Goal: Complete application form

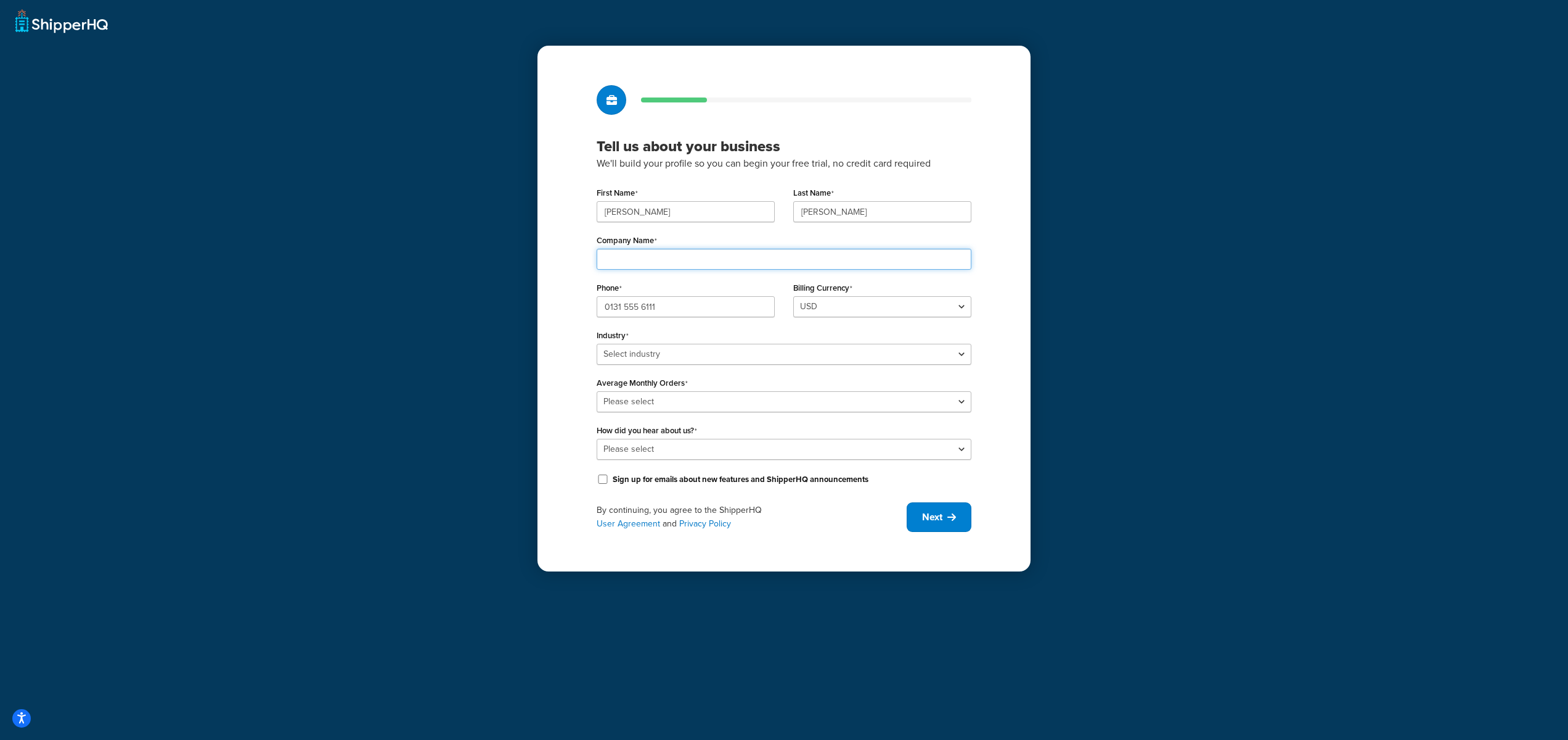
click at [649, 270] on input "Company Name" at bounding box center [784, 259] width 375 height 21
type input "Magflo Ltd"
click at [548, 282] on div "Tell us about your business We'll build your profile so you can begin your free…" at bounding box center [784, 308] width 493 height 525
click at [688, 348] on select "Select industry Automotive Adult Agriculture Alcohol, Tobacco & CBD Arts & Craf…" at bounding box center [784, 354] width 375 height 21
select select "3"
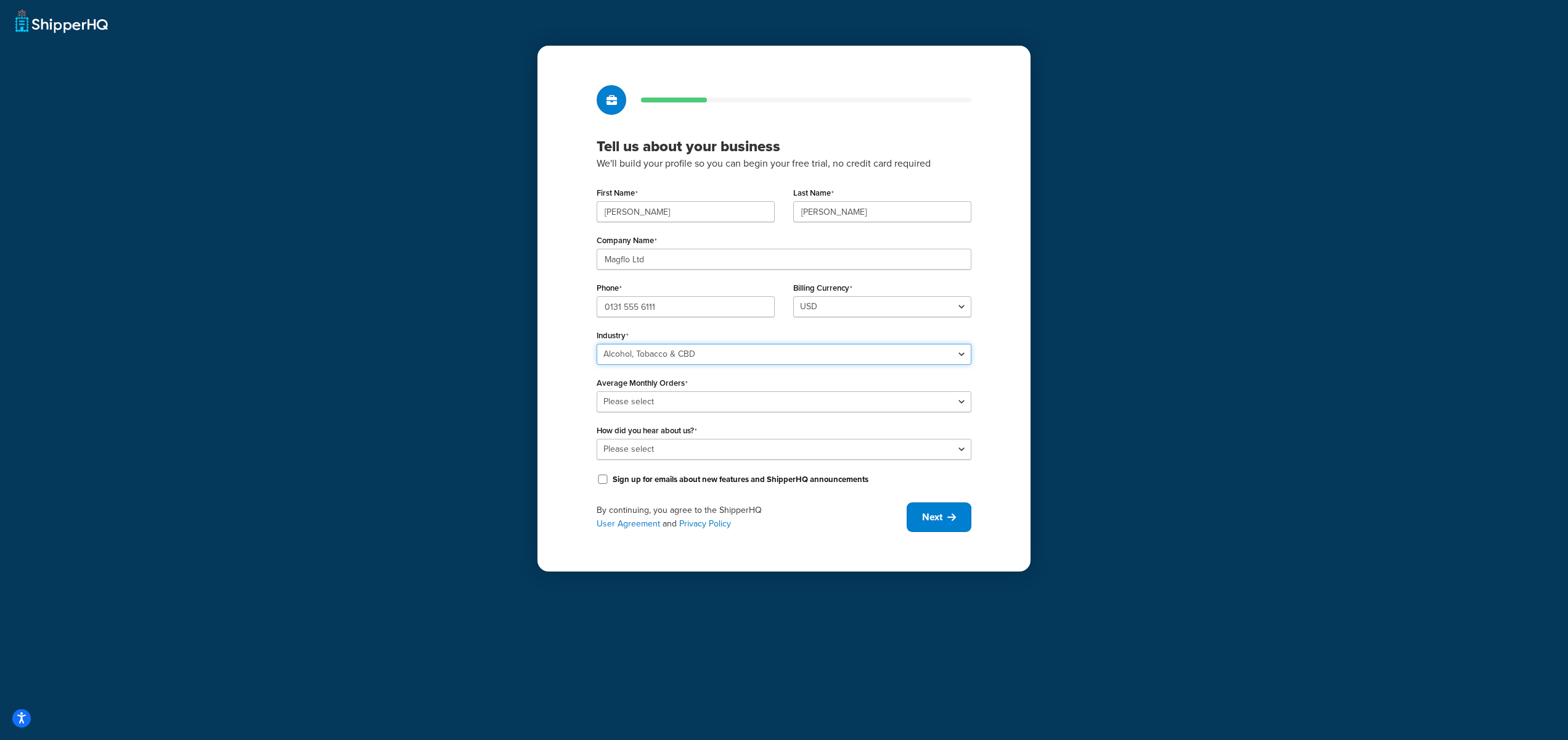
click at [597, 344] on select "Select industry Automotive Adult Agriculture Alcohol, Tobacco & CBD Arts & Craf…" at bounding box center [784, 354] width 375 height 21
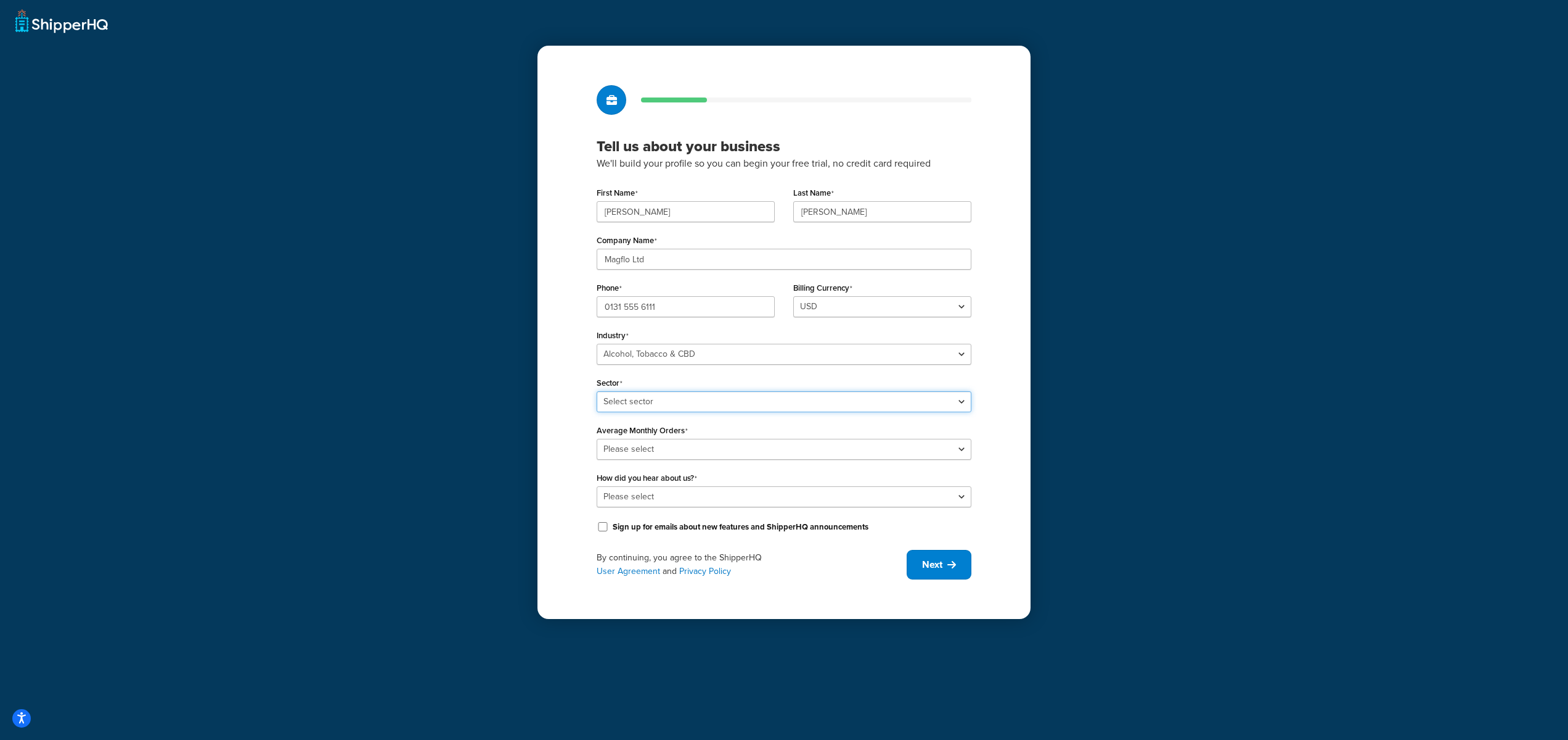
click at [668, 392] on select "Select sector Alcohol Manufacturing Beer CBD Liquor Store Spirits Tobacco Vape …" at bounding box center [784, 401] width 375 height 21
select select "9"
click at [597, 391] on select "Select sector Alcohol Manufacturing Beer CBD Liquor Store Spirits Tobacco Vape …" at bounding box center [784, 401] width 375 height 21
click at [682, 450] on select "Please select 0-500 501-1,000 1,001-10,000 10,001-20,000 Over 20,000" at bounding box center [784, 449] width 375 height 21
select select "3"
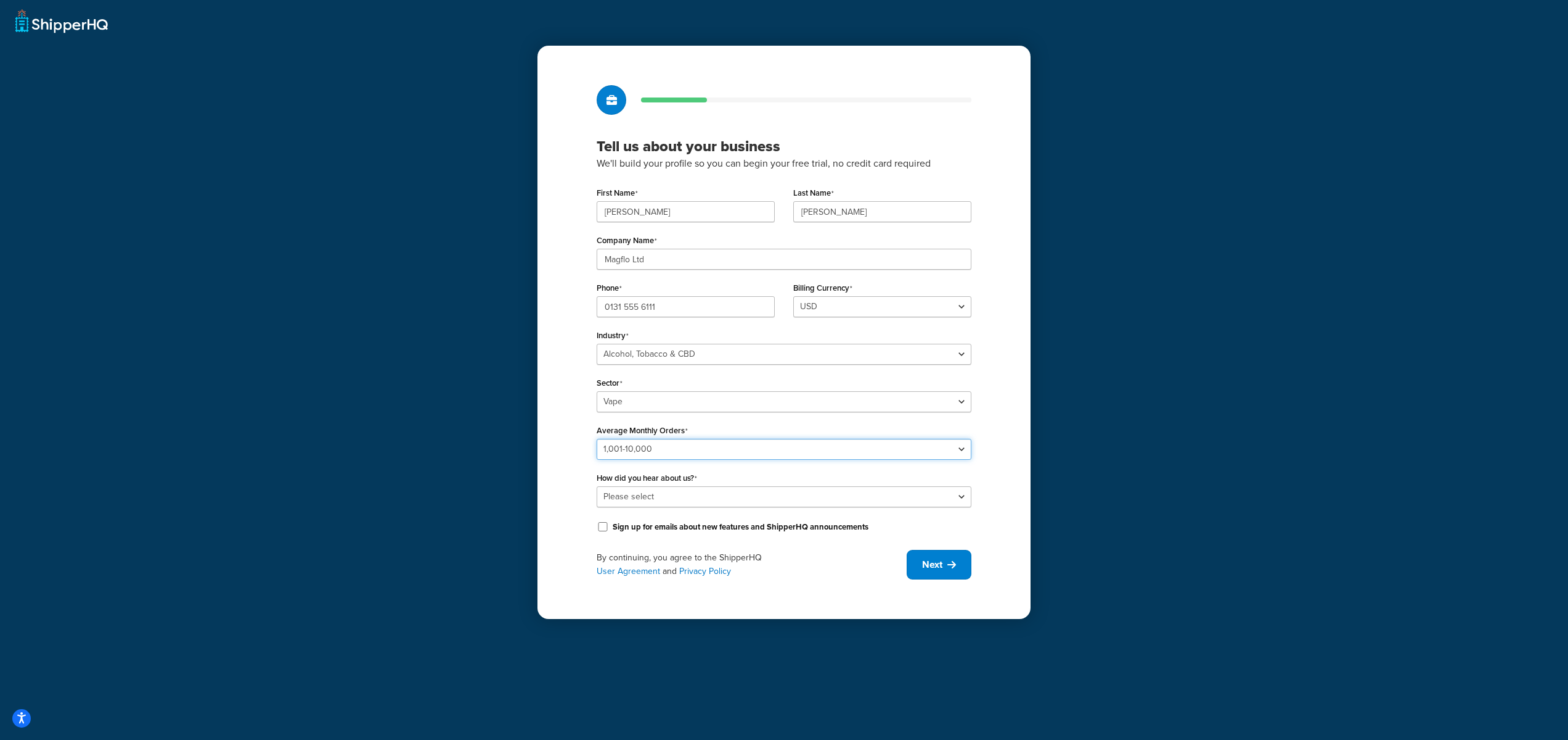
click at [597, 439] on select "Please select 0-500 501-1,000 1,001-10,000 10,001-20,000 Over 20,000" at bounding box center [784, 449] width 375 height 21
click at [666, 495] on select "Please select Online Search App Store or Marketplace Listing Referred by Agency…" at bounding box center [784, 496] width 375 height 21
select select "10"
click at [597, 486] on select "Please select Online Search App Store or Marketplace Listing Referred by Agency…" at bounding box center [784, 496] width 375 height 21
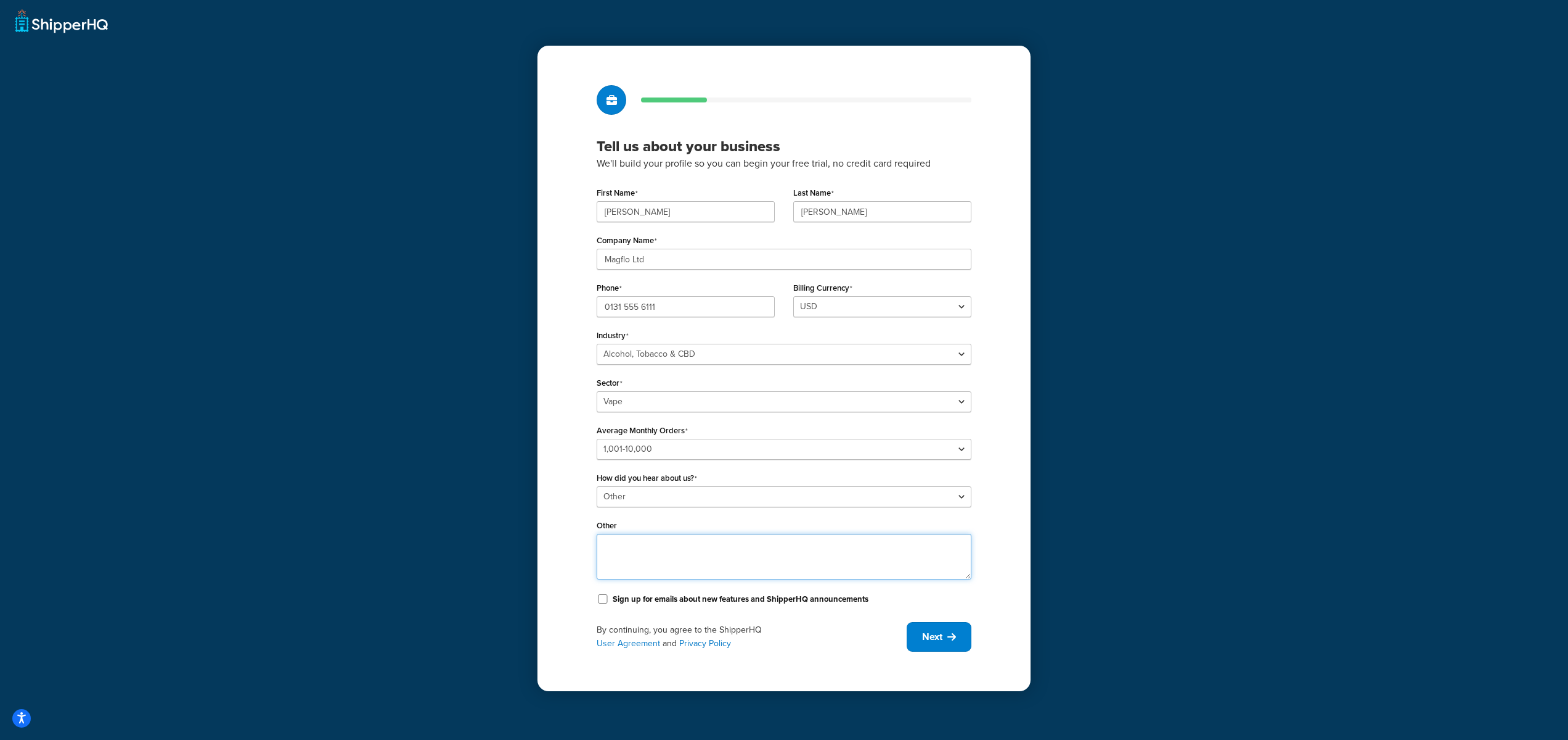
click at [648, 538] on textarea "Other" at bounding box center [784, 557] width 375 height 46
type textarea "Already a customer - moving to Shopify"
click at [924, 637] on span "Next" at bounding box center [932, 637] width 20 height 14
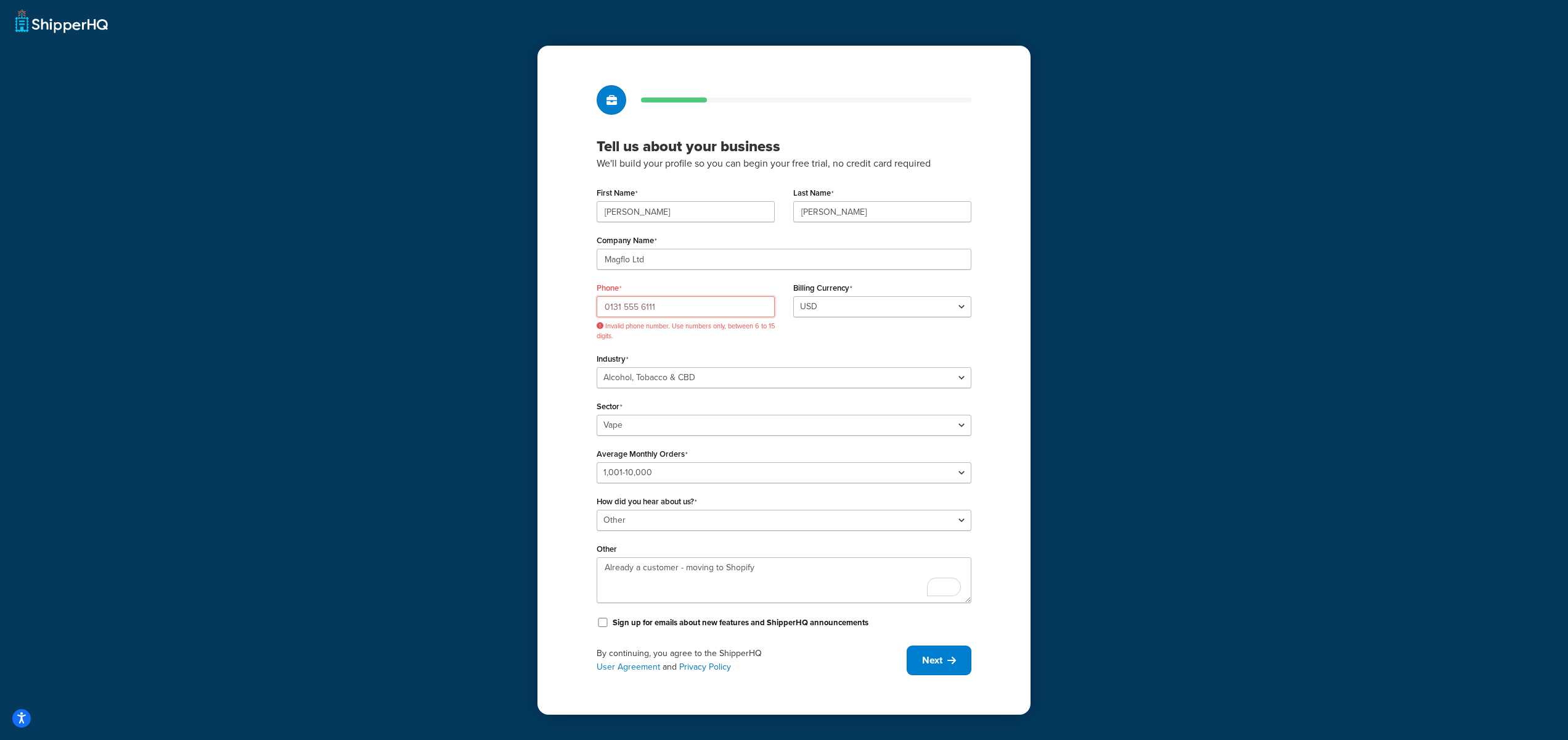
click at [700, 316] on input "0131 555 6111" at bounding box center [686, 306] width 178 height 21
drag, startPoint x: 665, startPoint y: 301, endPoint x: 593, endPoint y: 300, distance: 72.0
click at [593, 300] on div "Phone [PHONE_NUMBER] Invalid phone number. Use numbers only, between 6 to 15 di…" at bounding box center [686, 314] width 197 height 71
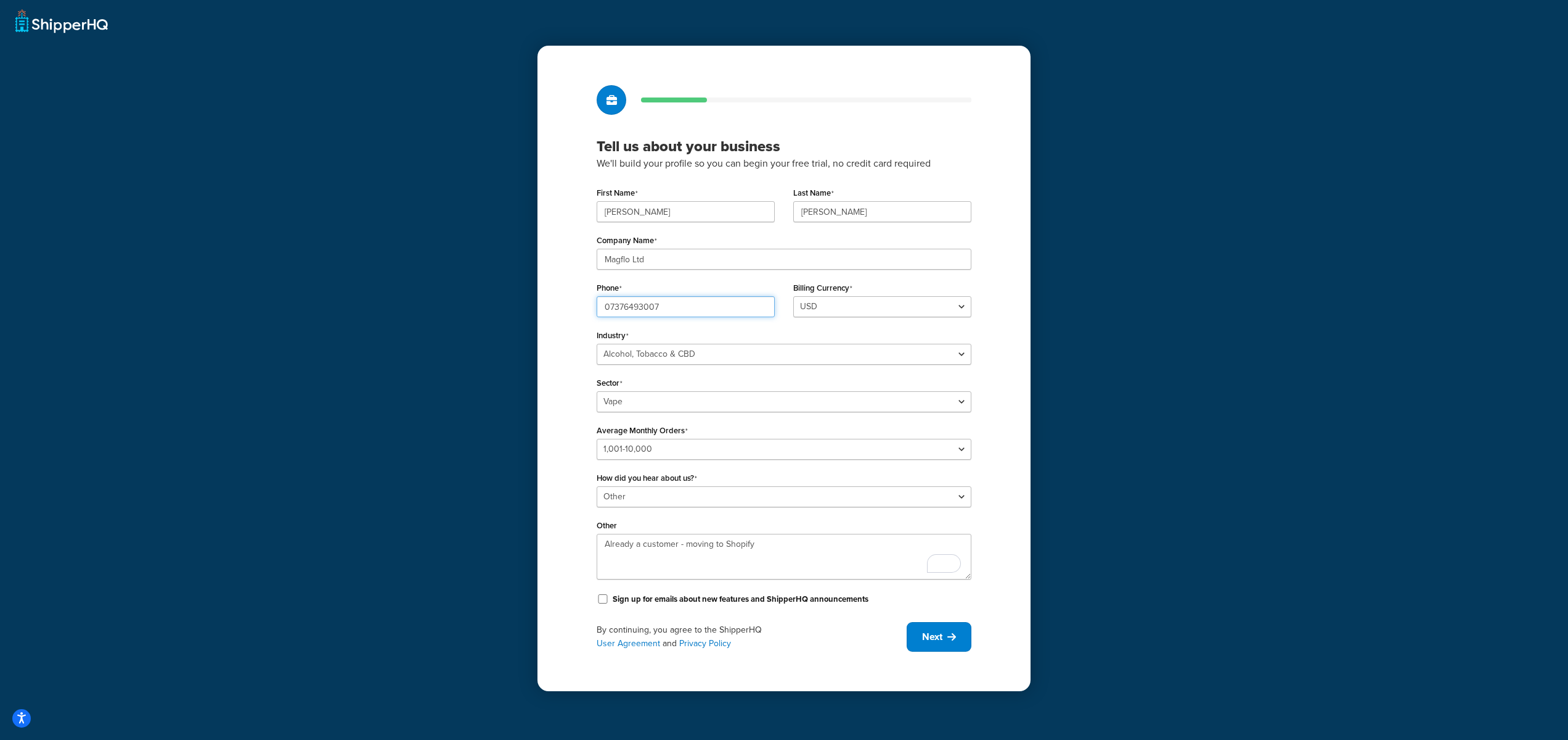
type input "07376493007"
click at [870, 303] on select "USD" at bounding box center [882, 306] width 178 height 21
click at [793, 296] on select "USD" at bounding box center [882, 306] width 178 height 21
click at [990, 341] on div "Tell us about your business We'll build your profile so you can begin your free…" at bounding box center [784, 368] width 493 height 645
click at [943, 626] on button "Next" at bounding box center [938, 637] width 65 height 30
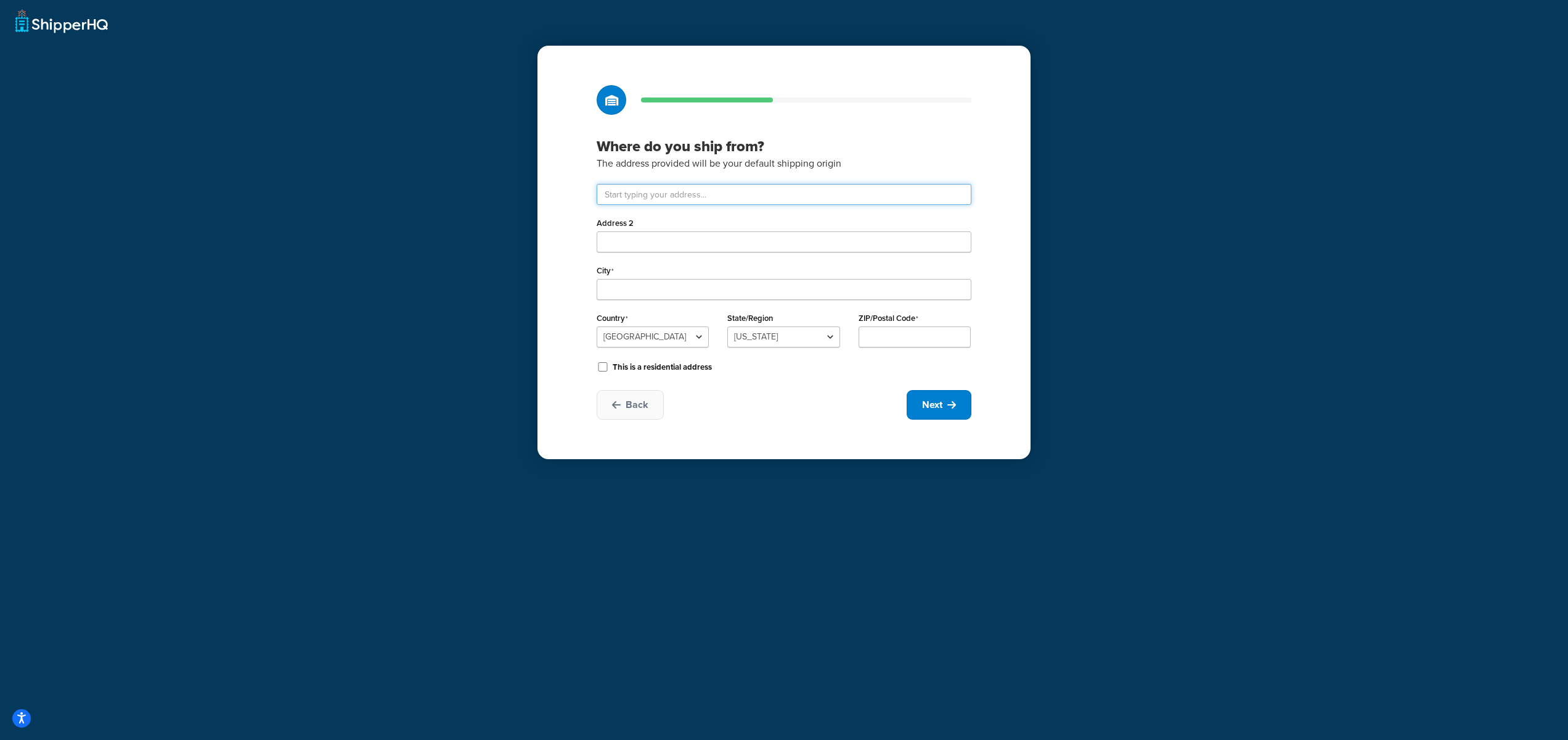
click at [701, 197] on input "text" at bounding box center [784, 194] width 375 height 21
click at [657, 243] on input "Address 2" at bounding box center [784, 241] width 375 height 21
type input "[STREET_ADDRESS][PERSON_NAME][PERSON_NAME]"
drag, startPoint x: 699, startPoint y: 239, endPoint x: 543, endPoint y: 229, distance: 156.3
click at [540, 231] on div "Where do you ship from? The address provided will be your default shipping orig…" at bounding box center [784, 252] width 493 height 413
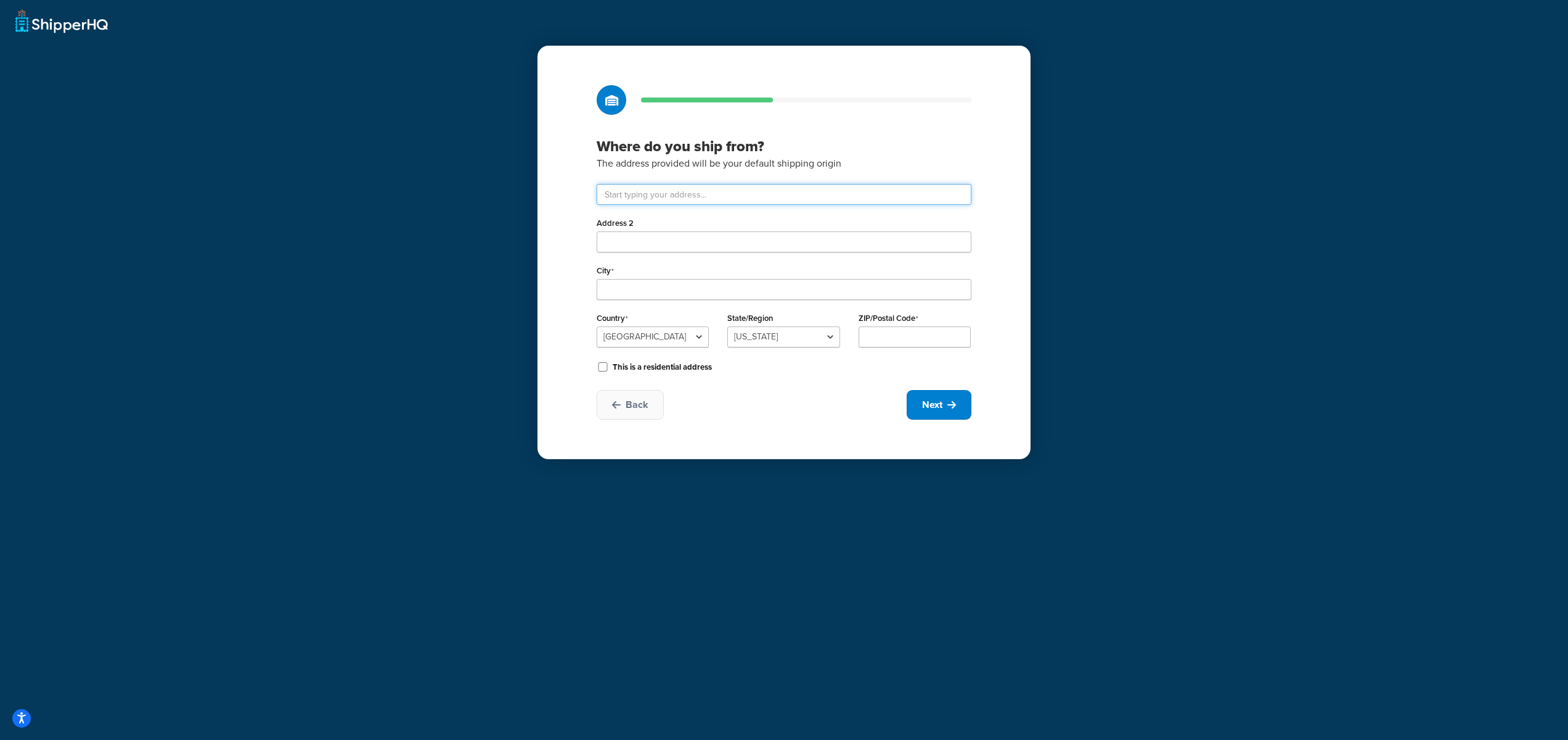
click at [625, 197] on input "text" at bounding box center [784, 194] width 375 height 21
type input "1"
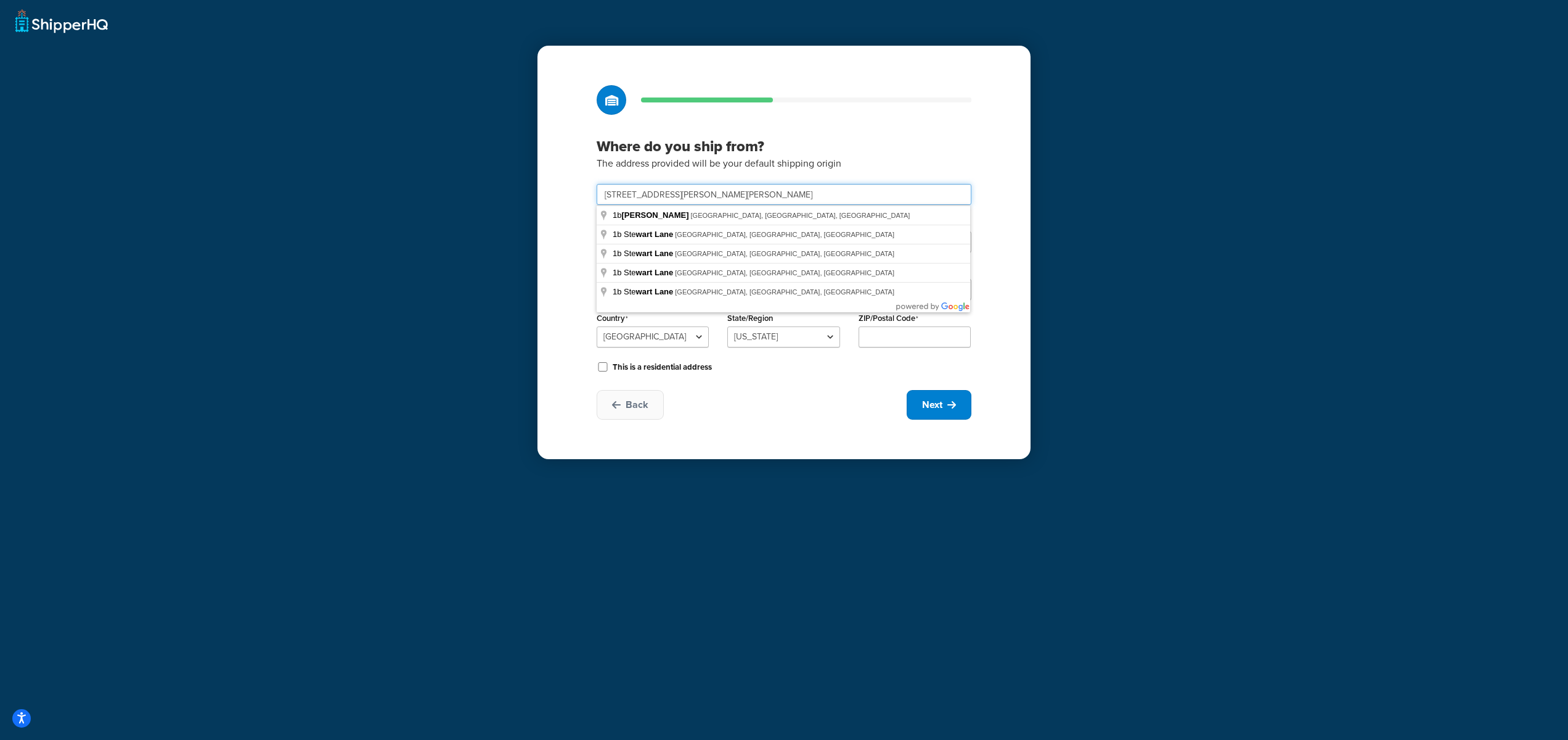
drag, startPoint x: 632, startPoint y: 194, endPoint x: 594, endPoint y: 189, distance: 38.3
click at [594, 189] on div "Where do you ship from? The address provided will be your default shipping orig…" at bounding box center [784, 252] width 493 height 413
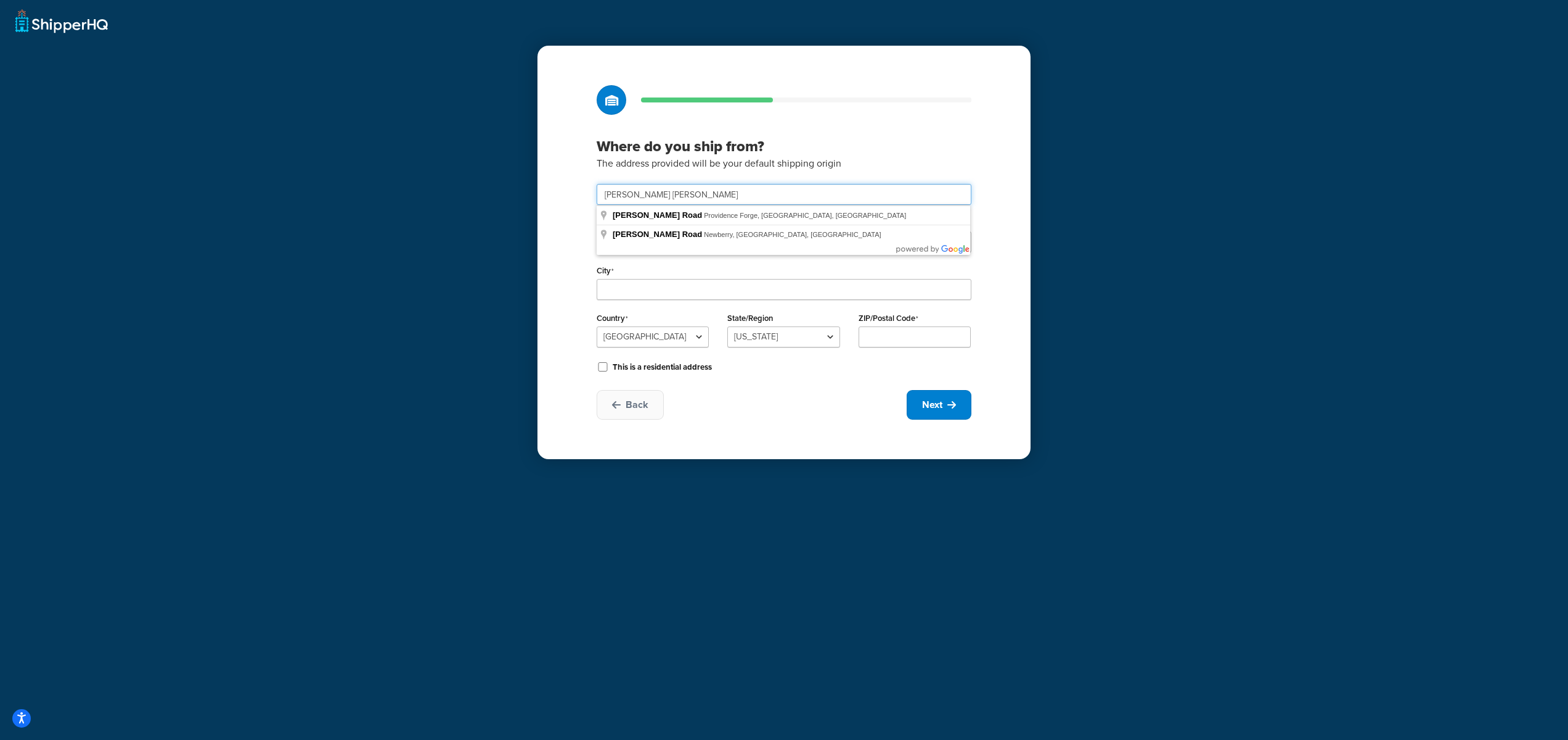
click at [680, 194] on input "[PERSON_NAME] [PERSON_NAME]" at bounding box center [784, 194] width 375 height 21
type input "[PERSON_NAME] [PERSON_NAME]"
click at [653, 334] on select "[GEOGRAPHIC_DATA] [GEOGRAPHIC_DATA] [GEOGRAPHIC_DATA] [GEOGRAPHIC_DATA] [GEOGRA…" at bounding box center [653, 336] width 112 height 21
select select "1226"
click at [597, 326] on select "[GEOGRAPHIC_DATA] [GEOGRAPHIC_DATA] [GEOGRAPHIC_DATA] [GEOGRAPHIC_DATA] [GEOGRA…" at bounding box center [653, 336] width 112 height 21
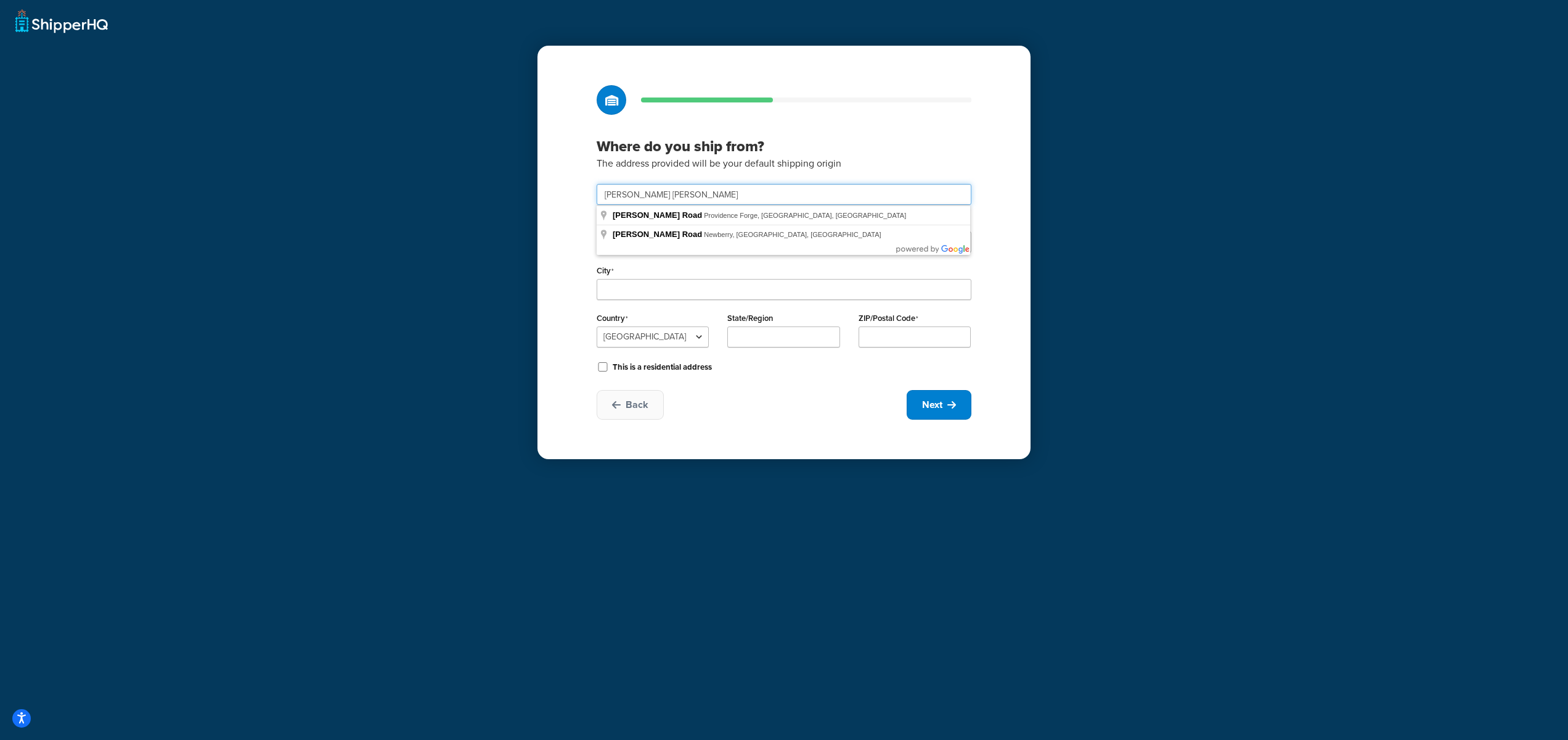
click at [695, 196] on input "[PERSON_NAME] [PERSON_NAME]" at bounding box center [784, 194] width 375 height 21
type input "t"
click at [669, 197] on input "KY16 8YB" at bounding box center [784, 194] width 375 height 21
drag, startPoint x: 691, startPoint y: 196, endPoint x: 532, endPoint y: 197, distance: 159.0
click at [532, 197] on div "Where do you ship from? The address provided will be your default shipping orig…" at bounding box center [784, 370] width 1568 height 740
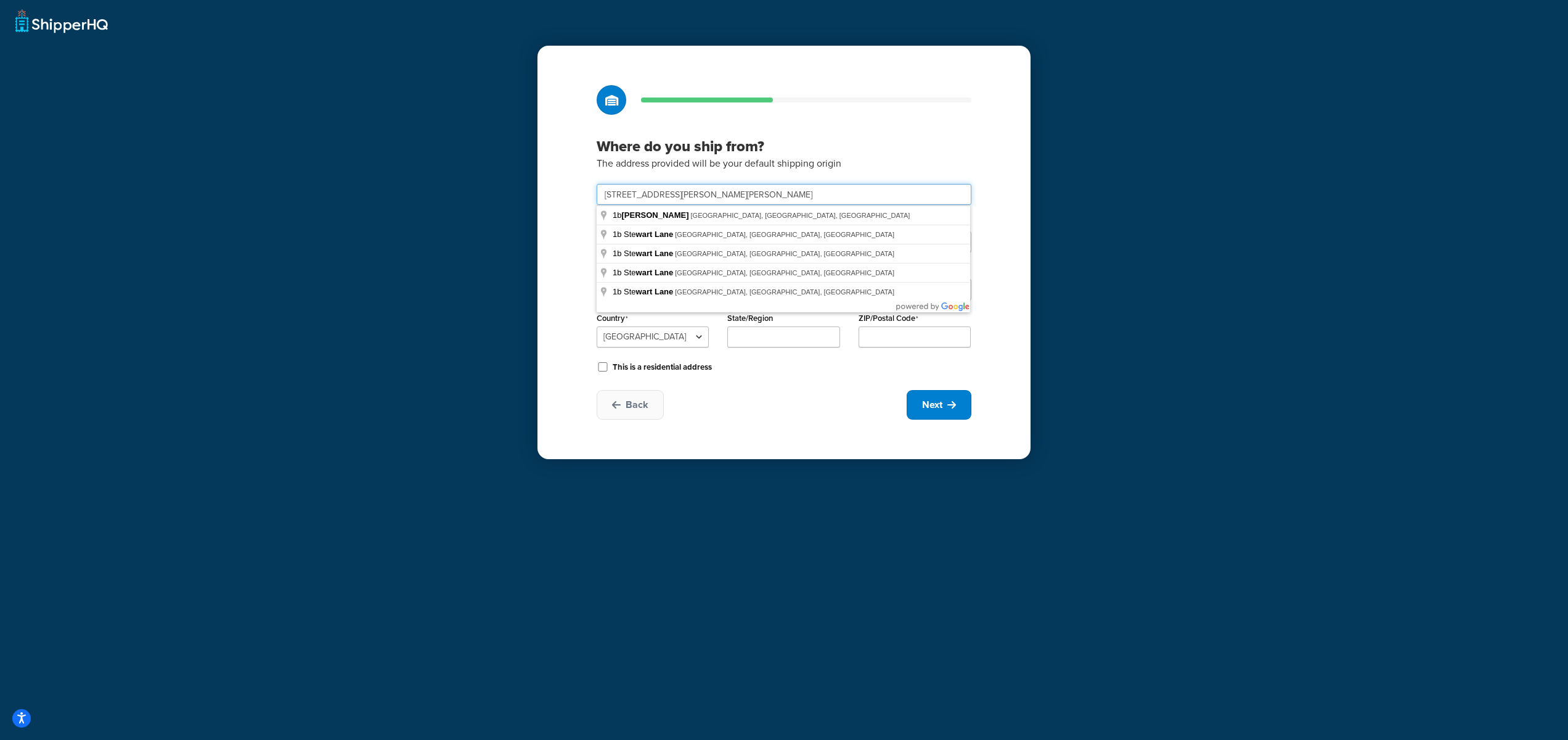
type input "[STREET_ADDRESS][PERSON_NAME][PERSON_NAME]"
click at [567, 226] on div "Where do you ship from? The address provided will be your default shipping orig…" at bounding box center [784, 252] width 493 height 413
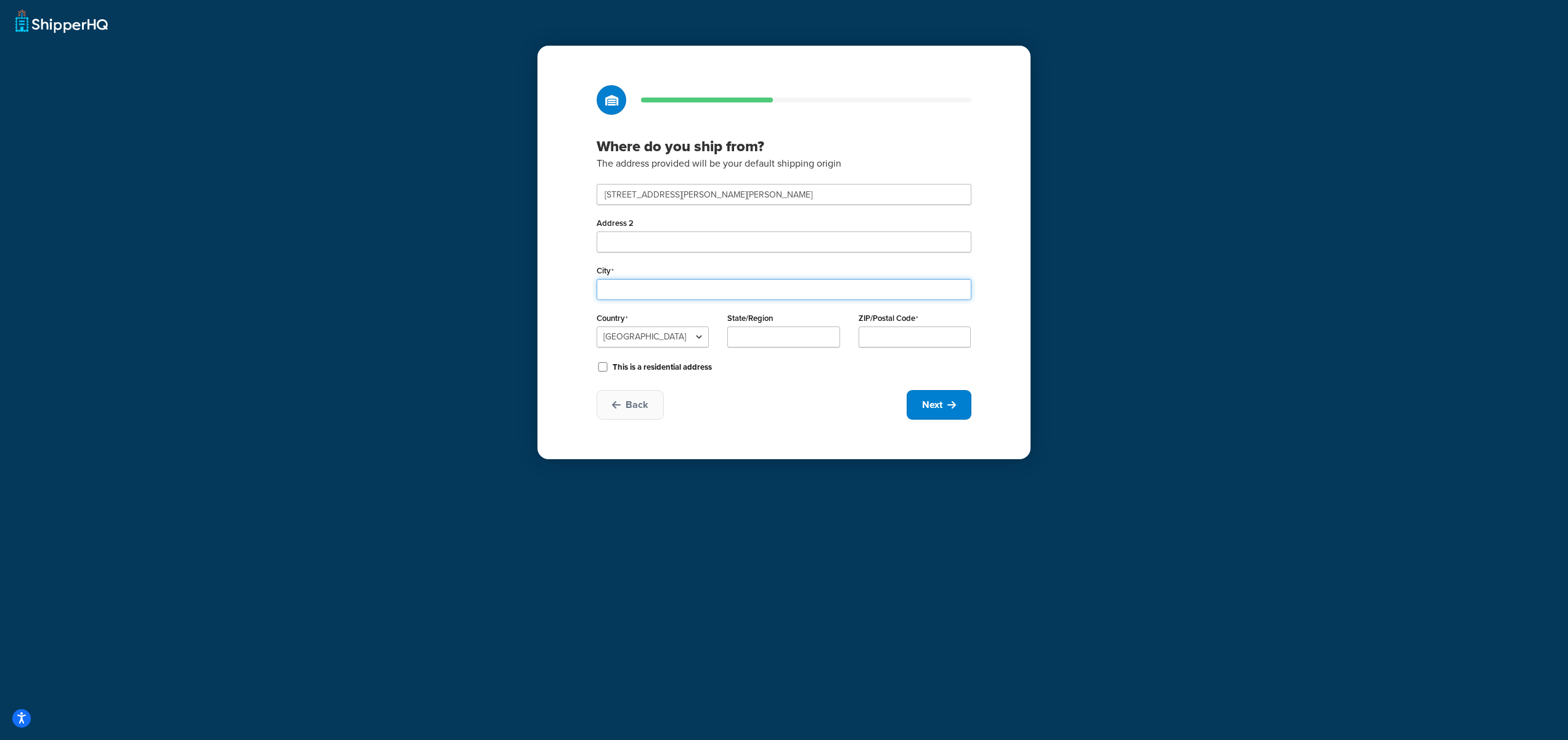
click at [635, 285] on input "City" at bounding box center [784, 289] width 375 height 21
type input "St [PERSON_NAME]"
click at [677, 331] on select "[GEOGRAPHIC_DATA] [GEOGRAPHIC_DATA] [GEOGRAPHIC_DATA] [GEOGRAPHIC_DATA] [GEOGRA…" at bounding box center [653, 336] width 112 height 21
click at [597, 326] on select "[GEOGRAPHIC_DATA] [GEOGRAPHIC_DATA] [GEOGRAPHIC_DATA] [GEOGRAPHIC_DATA] [GEOGRA…" at bounding box center [653, 336] width 112 height 21
click at [775, 336] on input "State/Region" at bounding box center [784, 336] width 112 height 21
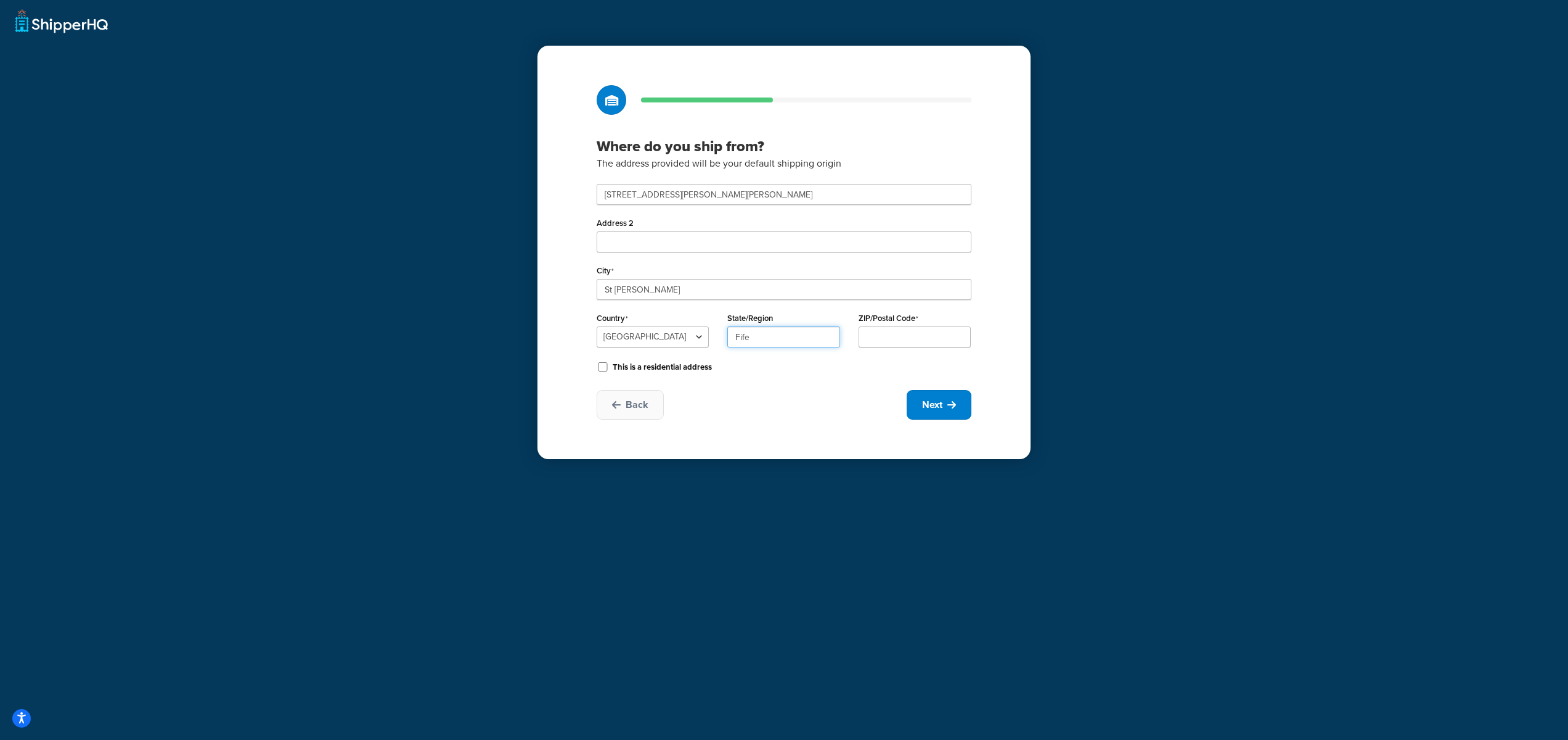
type input "Fife"
click at [876, 340] on input "ZIP/Postal Code" at bounding box center [914, 336] width 112 height 21
type input "KY16 8YB"
click at [824, 375] on div "This is a residential address" at bounding box center [784, 365] width 375 height 19
click at [925, 410] on span "Next" at bounding box center [932, 405] width 20 height 14
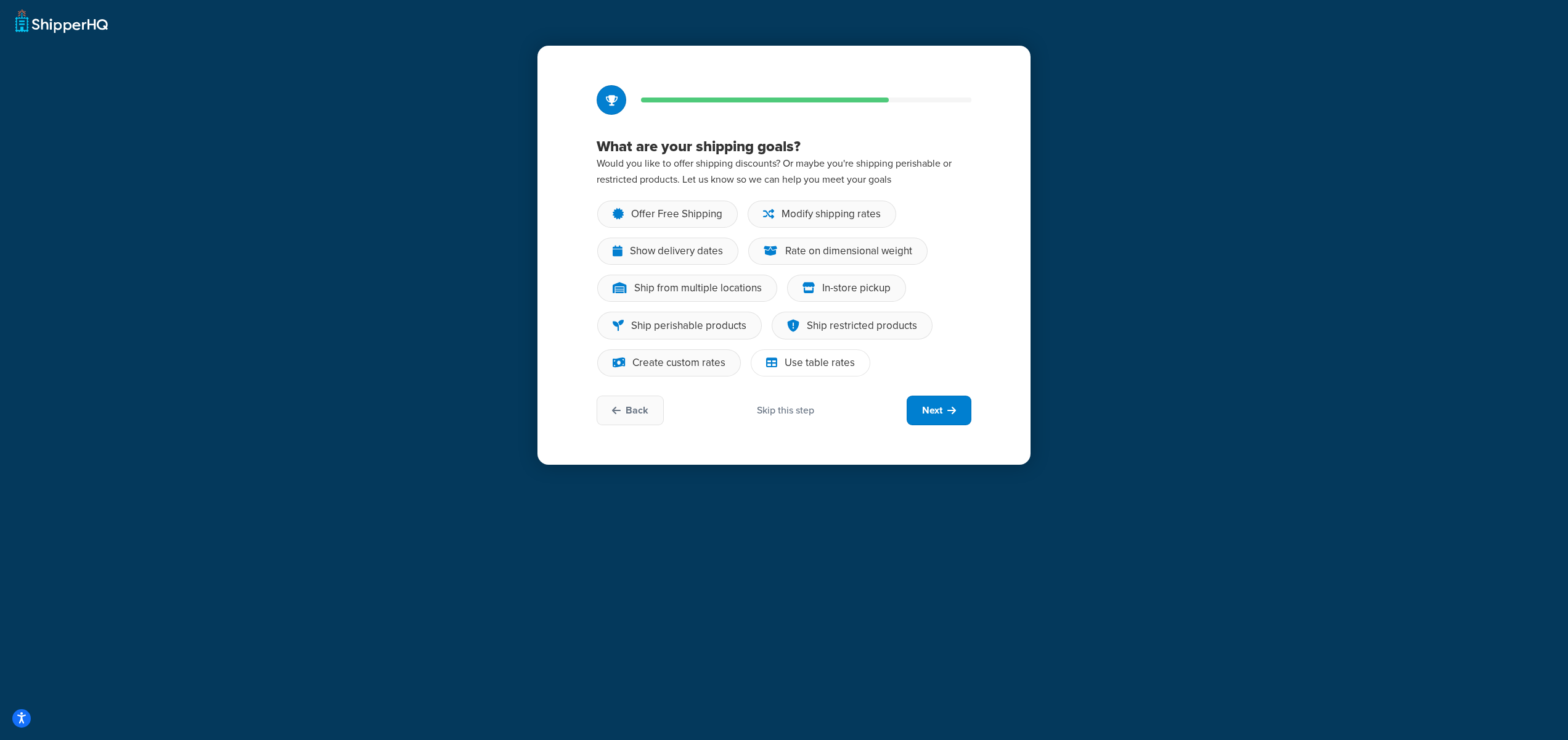
click at [793, 363] on div "Use table rates" at bounding box center [819, 362] width 70 height 12
click at [0, 0] on input "Use table rates" at bounding box center [0, 0] width 0 height 0
click at [664, 210] on div "Offer Free Shipping" at bounding box center [677, 214] width 91 height 12
click at [0, 0] on input "Offer Free Shipping" at bounding box center [0, 0] width 0 height 0
click at [941, 418] on button "Next" at bounding box center [938, 410] width 65 height 30
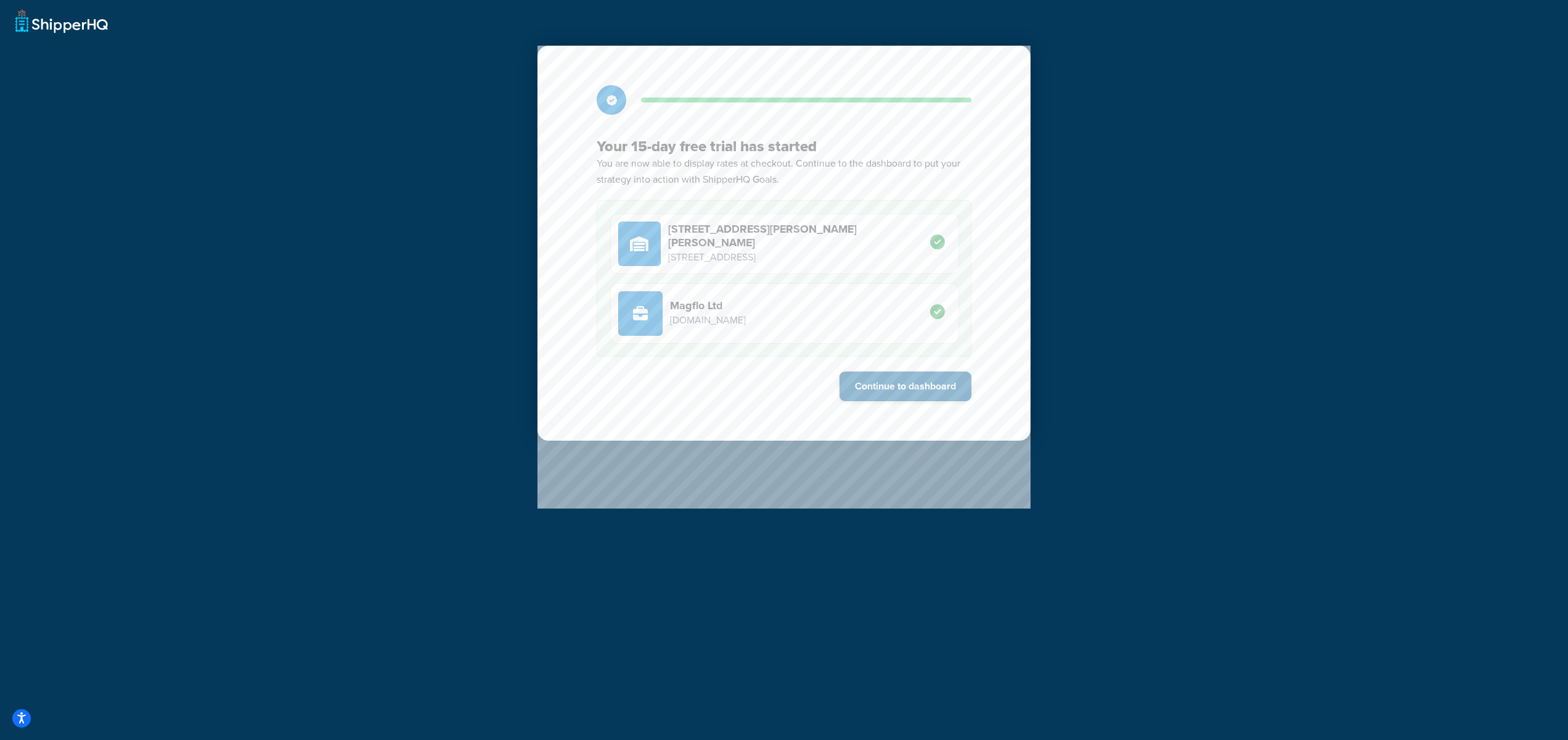
click at [883, 388] on button "Continue to dashboard" at bounding box center [905, 386] width 132 height 30
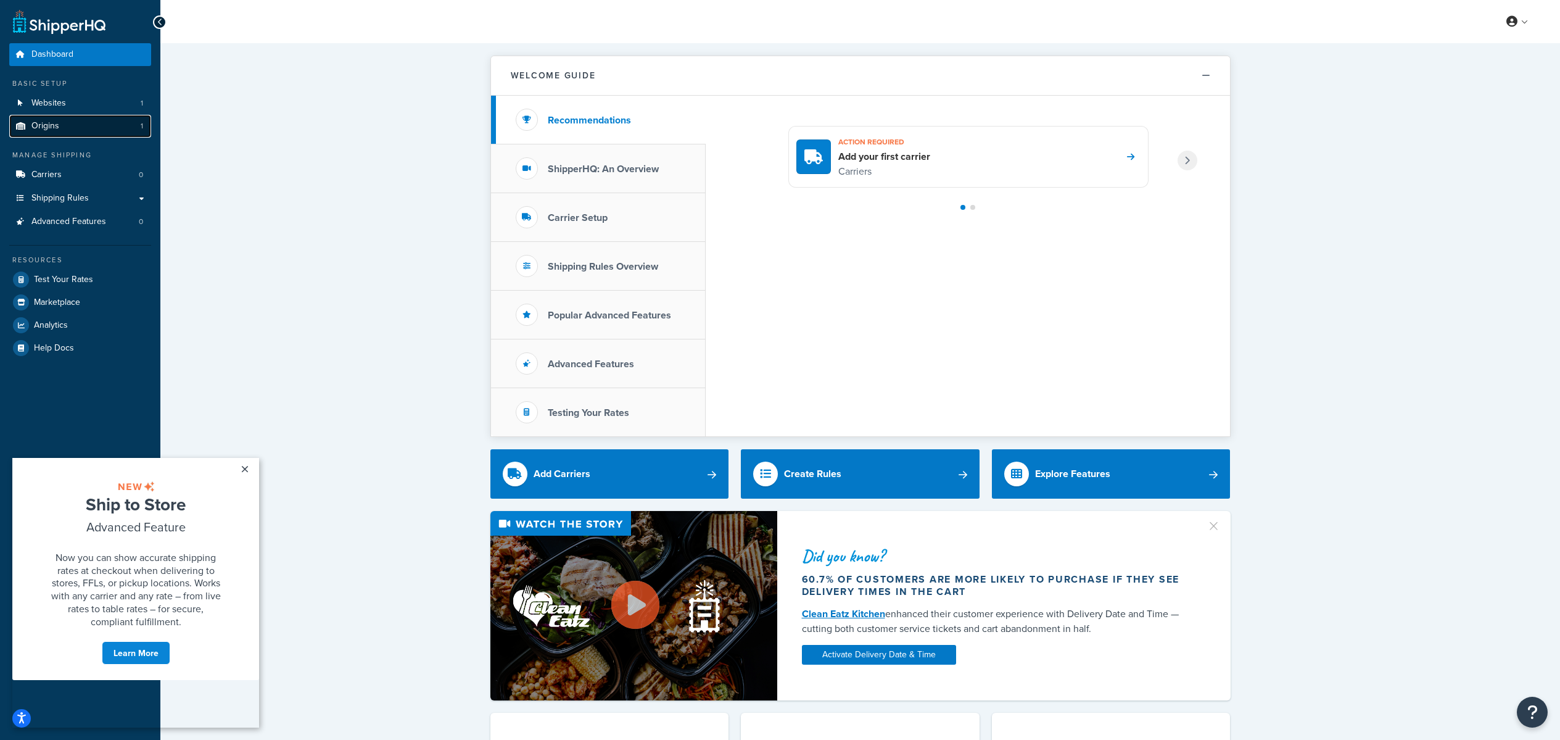
click at [44, 134] on link "Origins 1" at bounding box center [80, 126] width 142 height 23
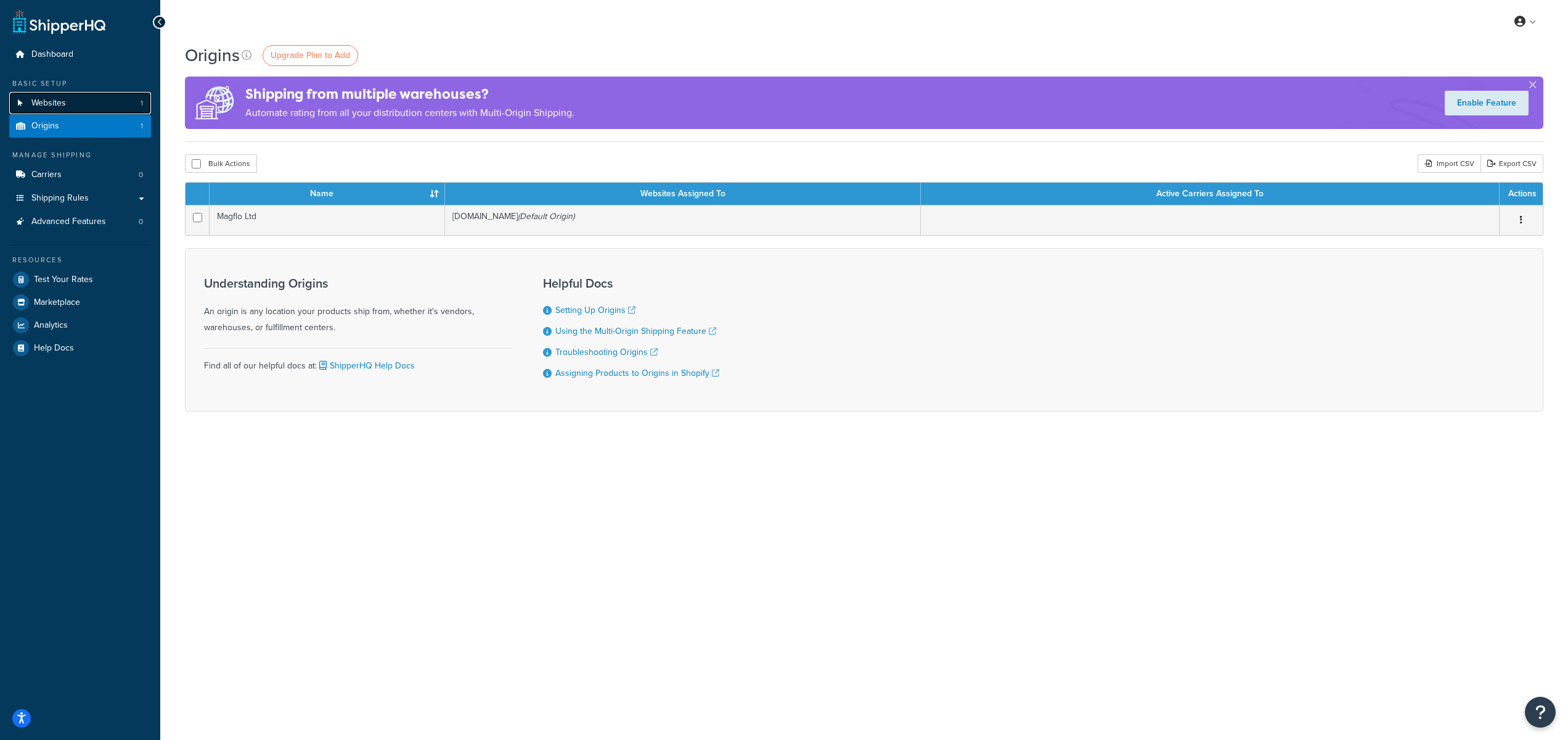
click at [60, 99] on span "Websites" at bounding box center [48, 103] width 35 height 10
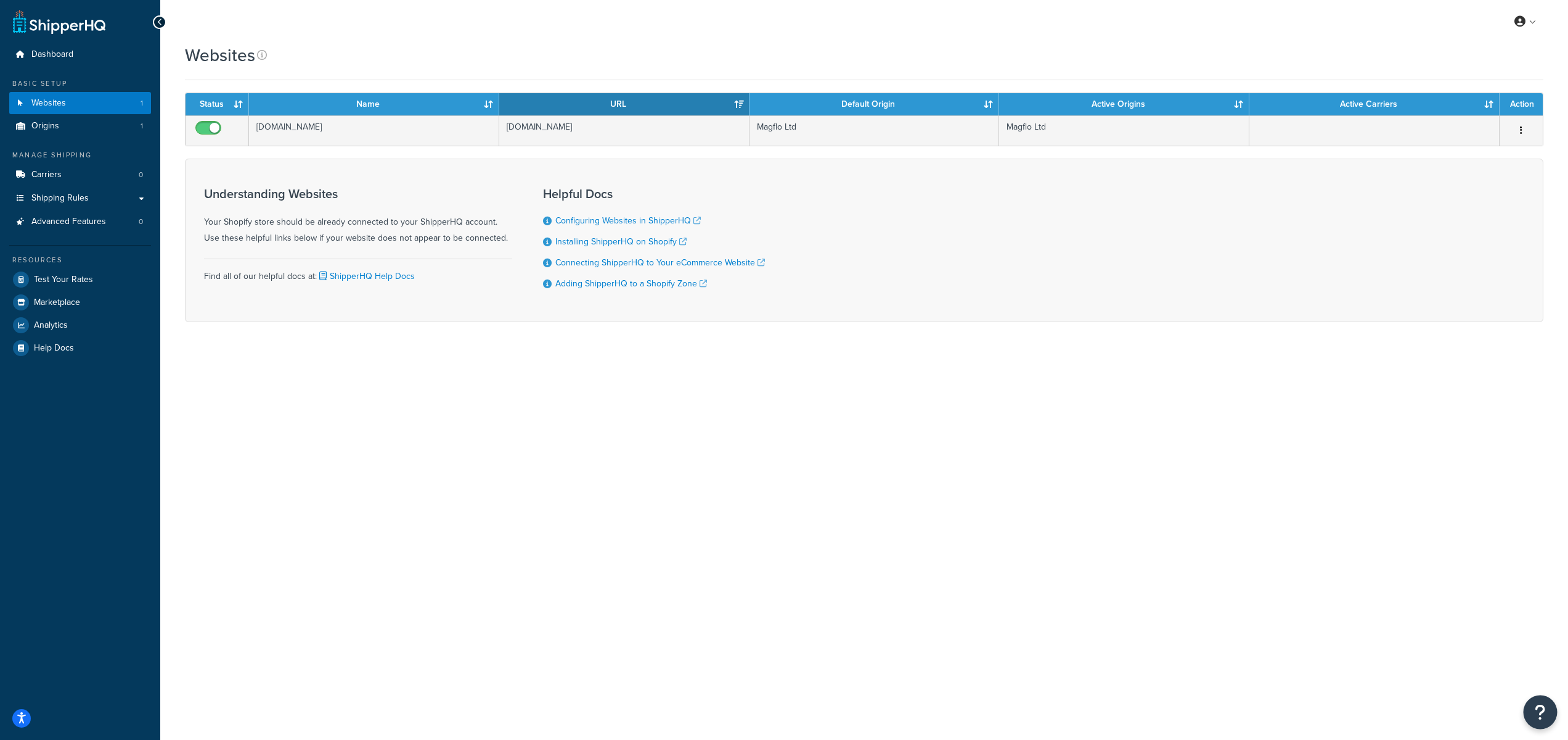
click at [1540, 707] on icon "Open Resource Center" at bounding box center [1541, 711] width 12 height 17
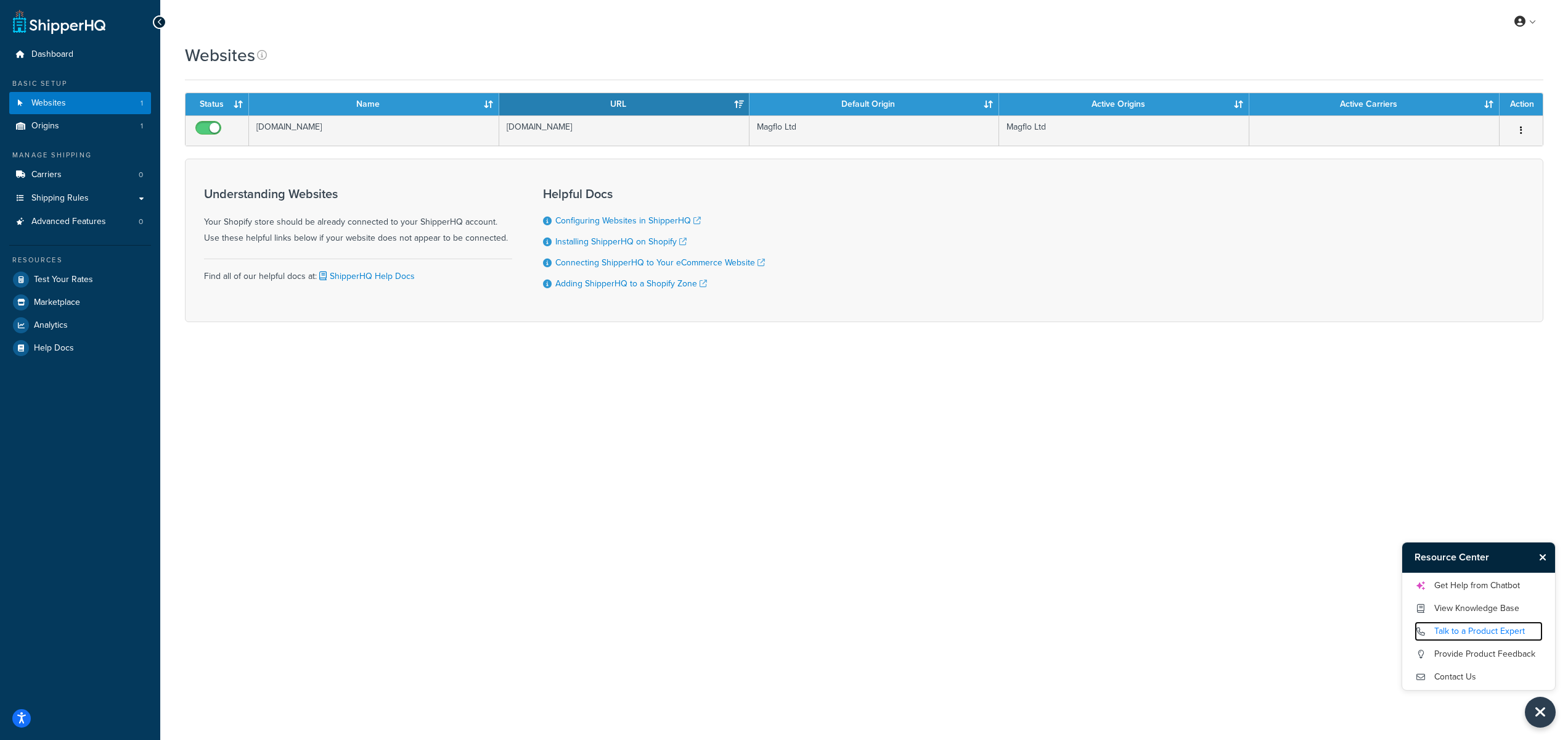
click at [1467, 630] on link "Talk to a Product Expert" at bounding box center [1479, 631] width 128 height 20
click at [1456, 671] on link "Contact Us" at bounding box center [1479, 677] width 128 height 20
